Goal: Task Accomplishment & Management: Manage account settings

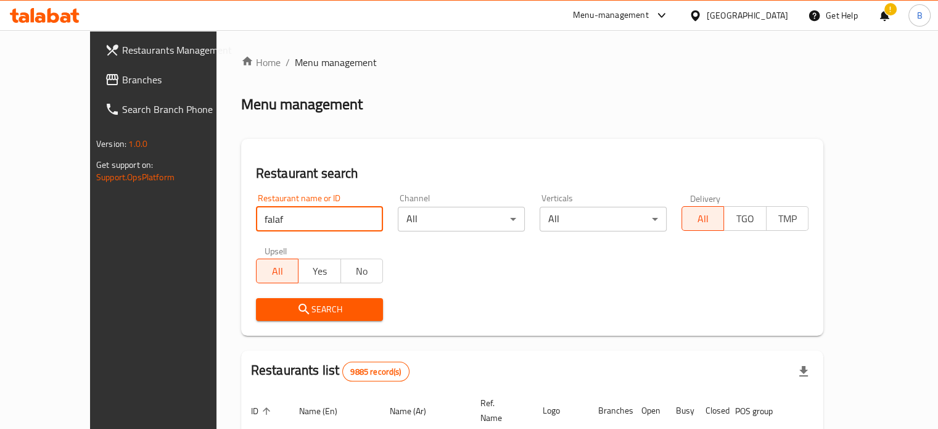
type input "FALAFEL HAMADA"
click button "Search" at bounding box center [319, 309] width 127 height 23
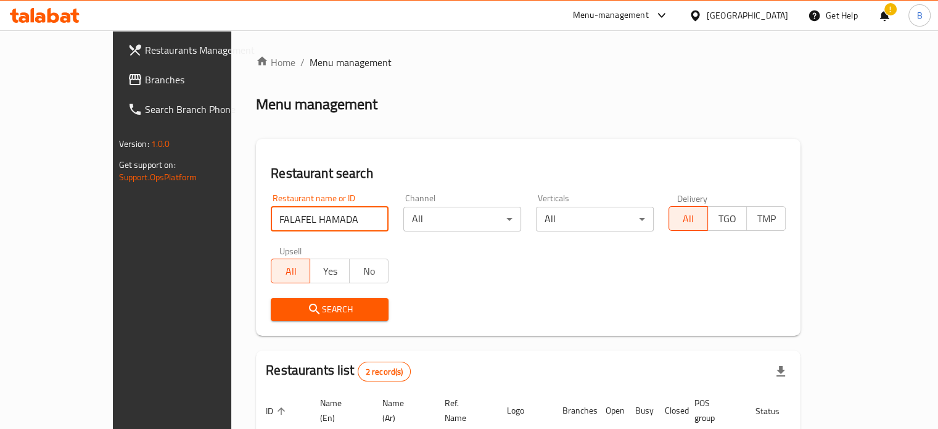
scroll to position [140, 0]
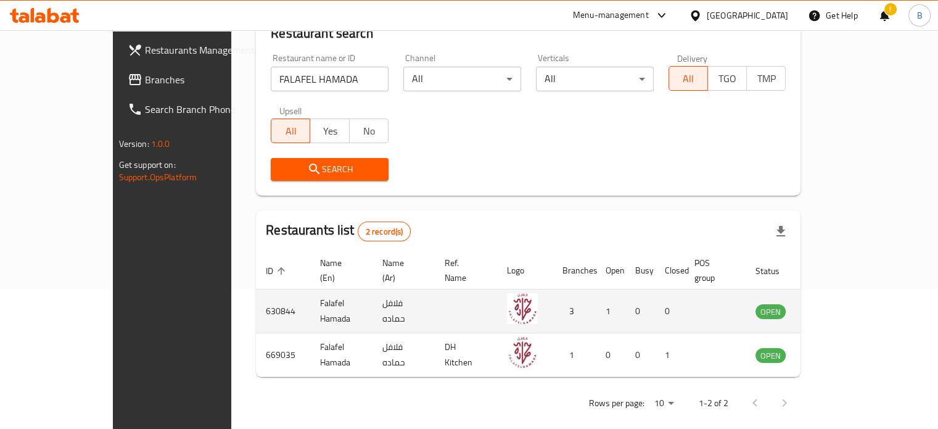
click at [256, 294] on td "630844" at bounding box center [283, 311] width 54 height 44
copy td "630844"
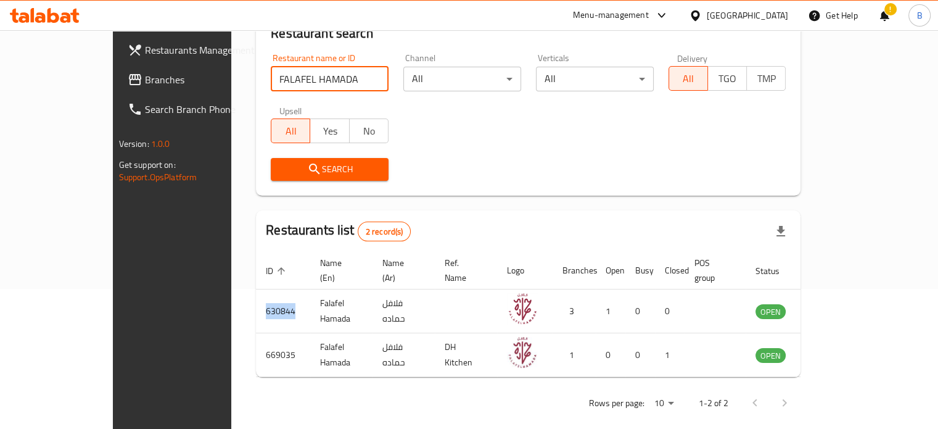
click at [344, 80] on input "FALAFEL HAMADA" at bounding box center [330, 79] width 118 height 25
drag, startPoint x: 313, startPoint y: 83, endPoint x: 49, endPoint y: 85, distance: 264.0
click at [113, 85] on div "Restaurants Management Branches Search Branch Phone Version: 1.0.0 Get support …" at bounding box center [469, 166] width 713 height 553
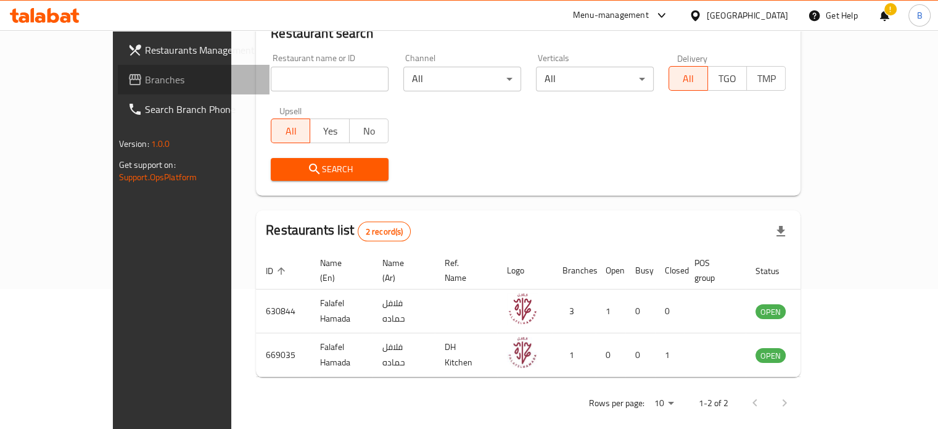
click at [145, 86] on span "Branches" at bounding box center [202, 79] width 115 height 15
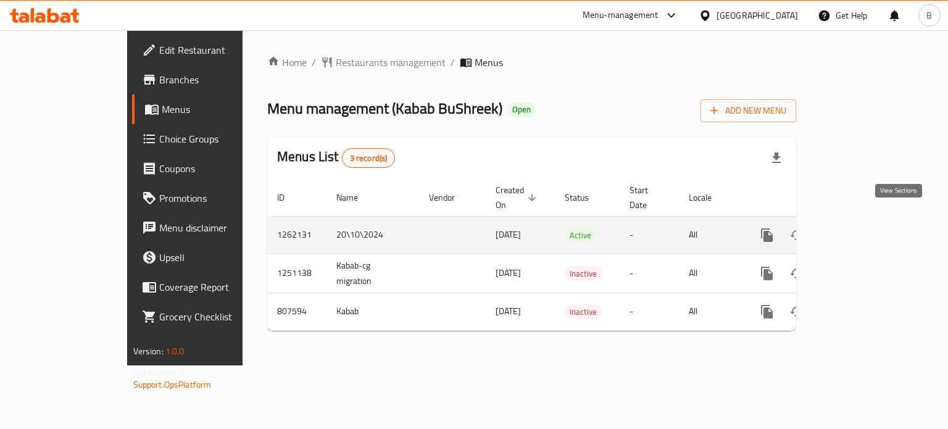
click at [863, 228] on icon "enhanced table" at bounding box center [855, 235] width 15 height 15
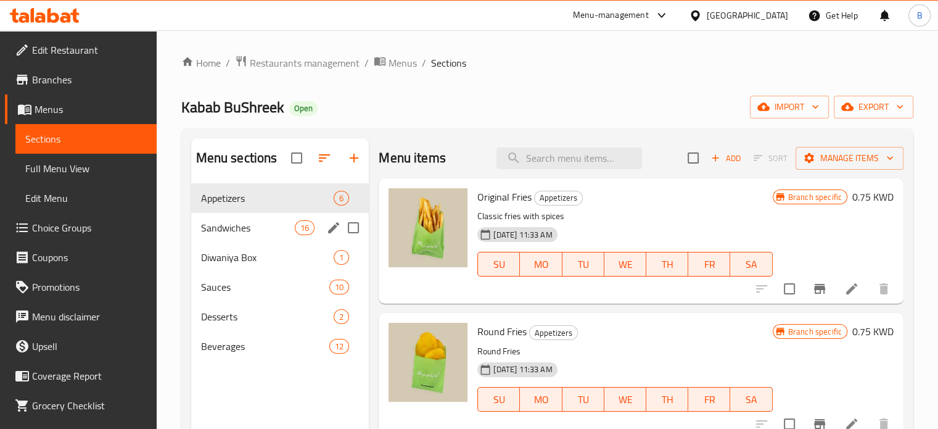
click at [230, 241] on div "Sandwiches 16" at bounding box center [280, 228] width 178 height 30
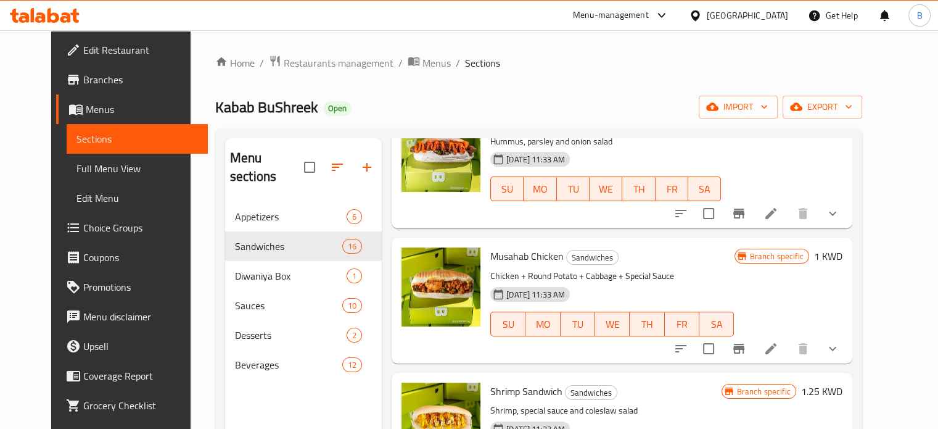
scroll to position [1542, 0]
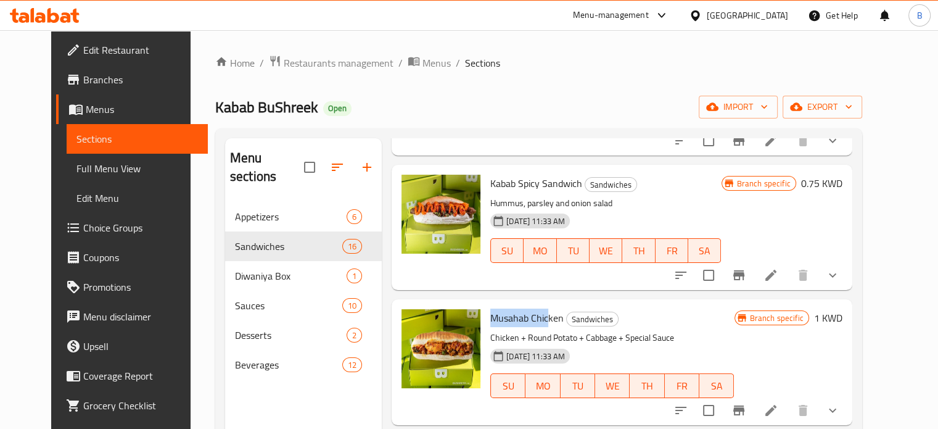
drag, startPoint x: 477, startPoint y: 316, endPoint x: 535, endPoint y: 313, distance: 57.5
click at [535, 313] on span "Musahab Chicken" at bounding box center [526, 317] width 73 height 19
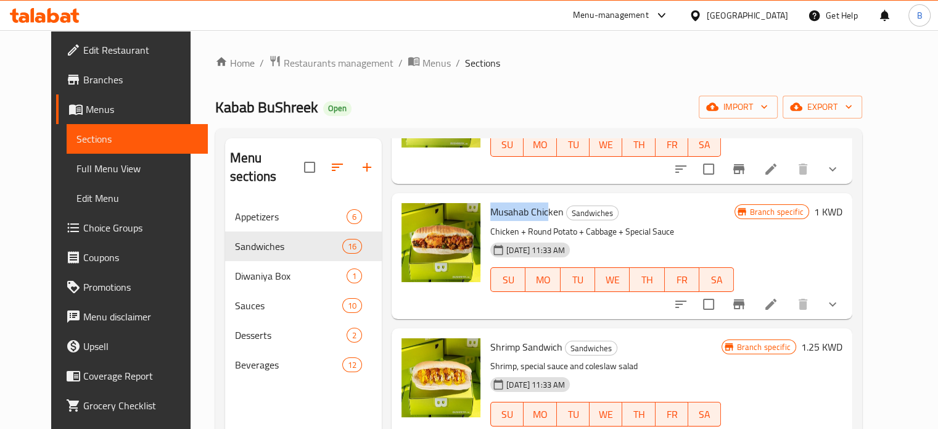
scroll to position [1804, 0]
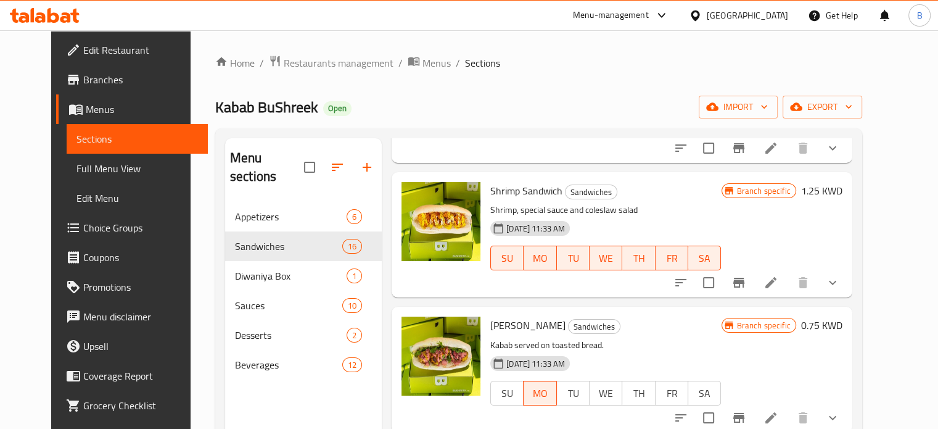
click at [649, 22] on div "Menu-management" at bounding box center [611, 15] width 76 height 15
click at [255, 209] on span "Appetizers" at bounding box center [291, 216] width 112 height 15
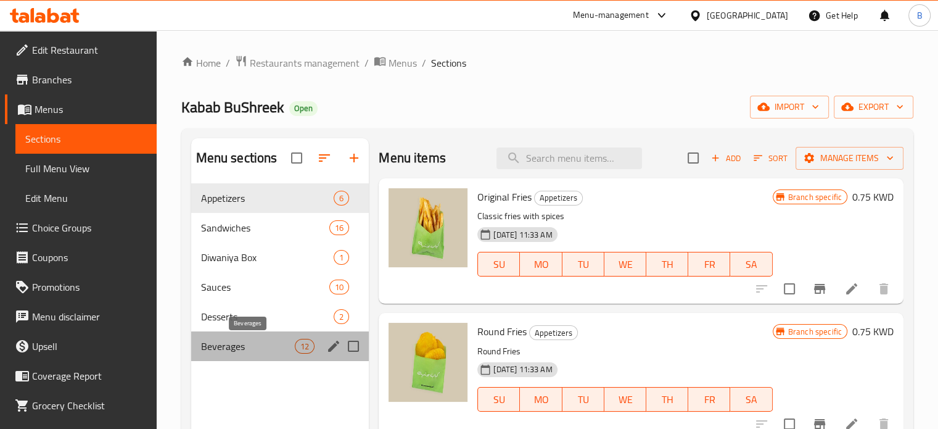
click at [241, 350] on span "Beverages" at bounding box center [248, 346] width 94 height 15
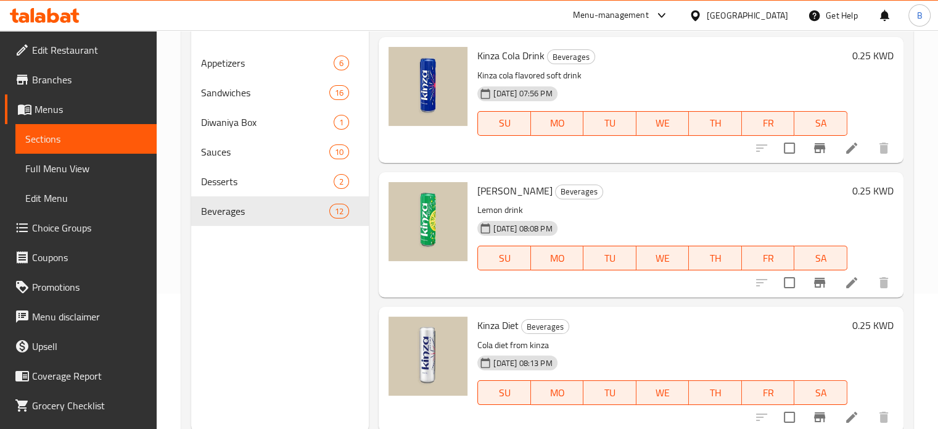
scroll to position [173, 0]
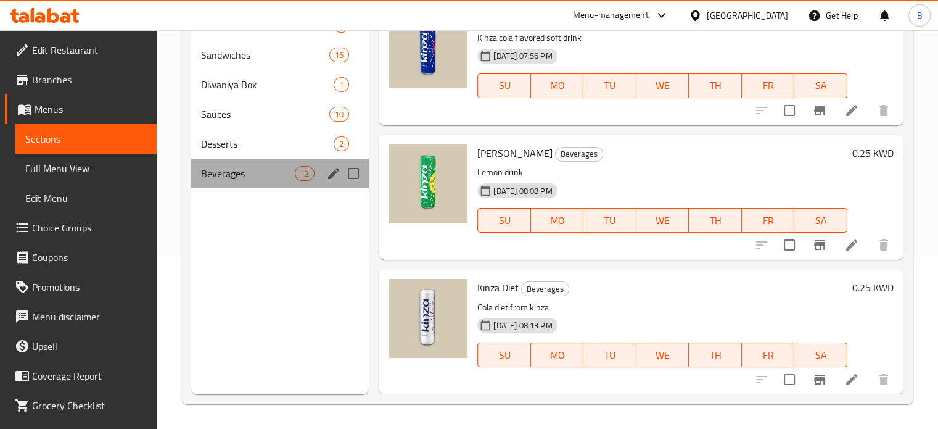
click at [229, 159] on div "Beverages 12" at bounding box center [280, 174] width 178 height 30
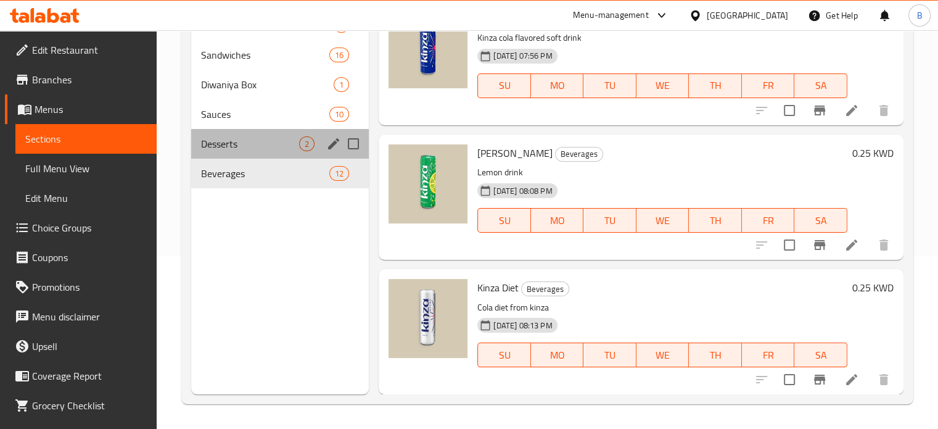
click at [275, 151] on div "Desserts 2" at bounding box center [280, 144] width 178 height 30
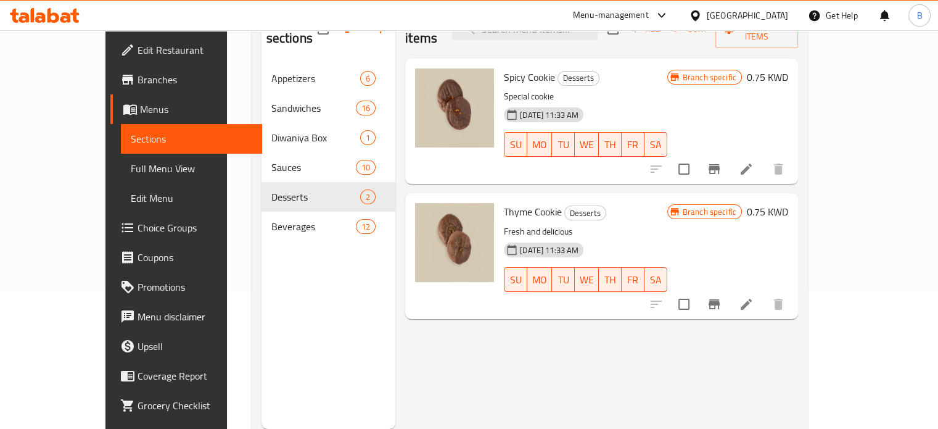
scroll to position [111, 0]
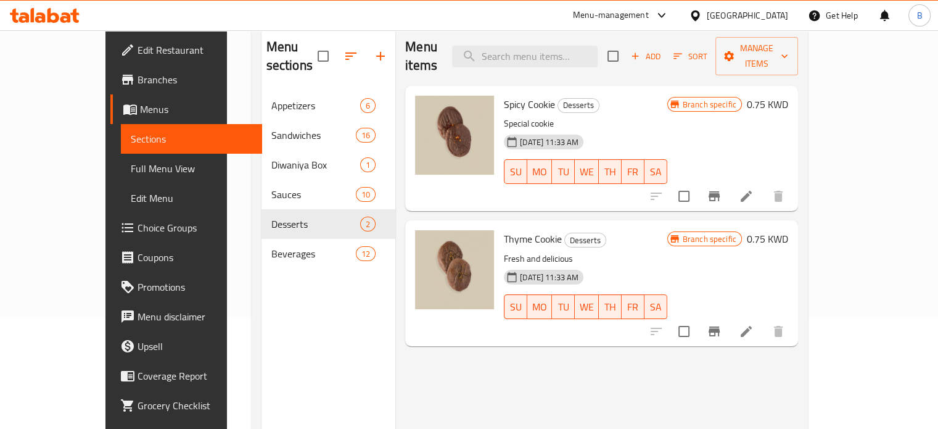
click at [262, 291] on div "Menu sections Appetizers 6 Sandwiches 16 Diwaniya Box 1 Sauces 10 Desserts 2 Be…" at bounding box center [329, 241] width 134 height 429
